Goal: Information Seeking & Learning: Learn about a topic

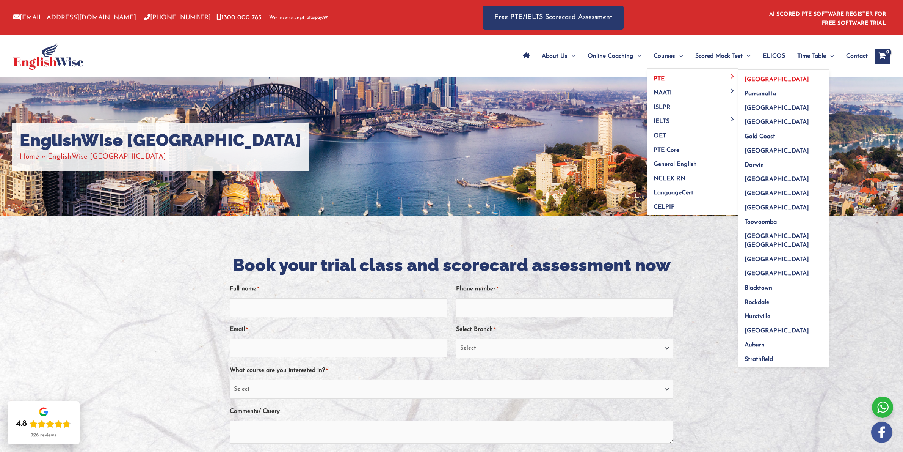
click at [761, 79] on span "[GEOGRAPHIC_DATA]" at bounding box center [777, 80] width 64 height 6
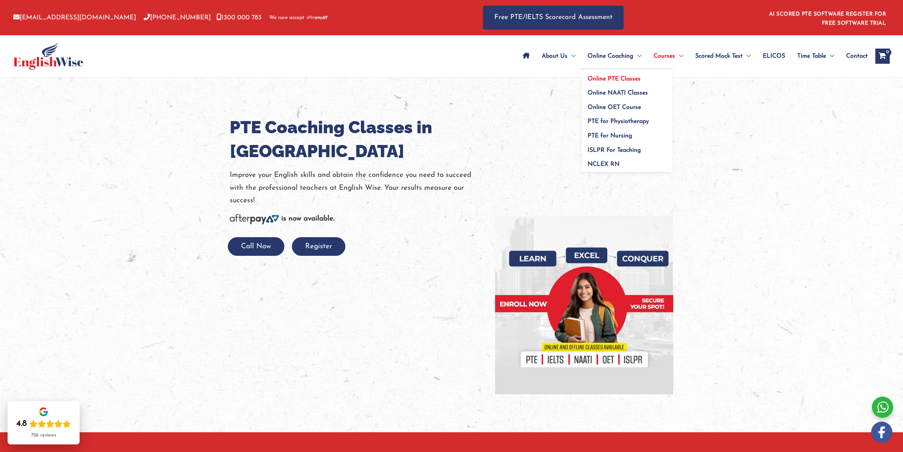
click at [638, 76] on span "Online PTE Classes" at bounding box center [614, 79] width 53 height 6
